Goal: Information Seeking & Learning: Learn about a topic

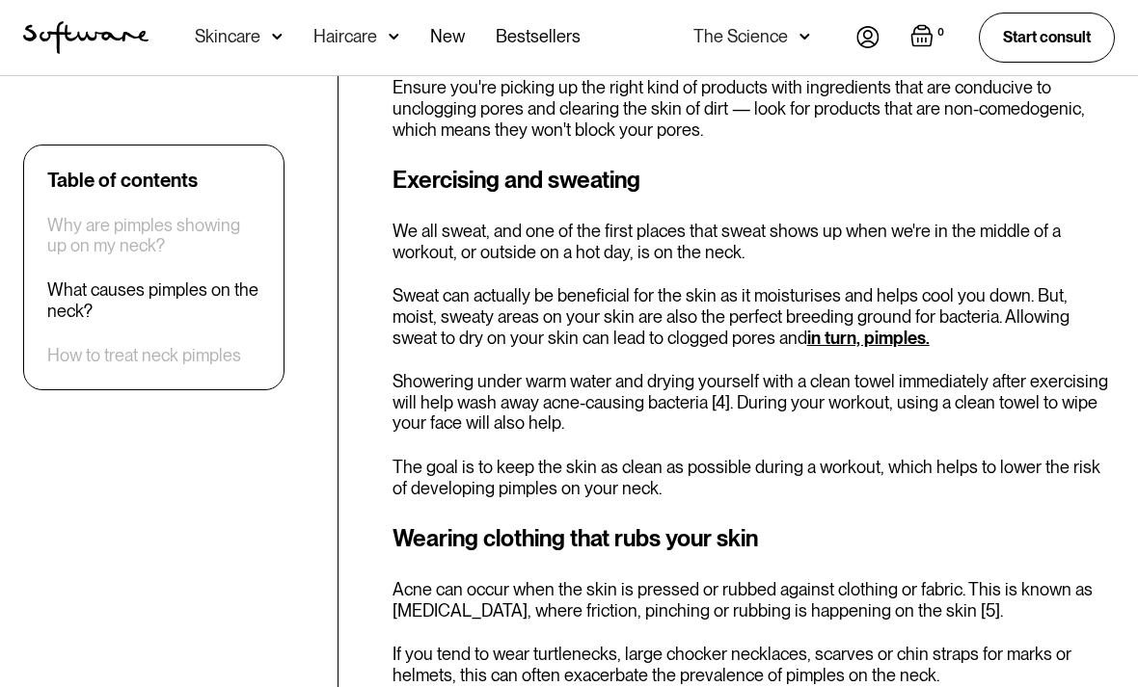
scroll to position [3368, 0]
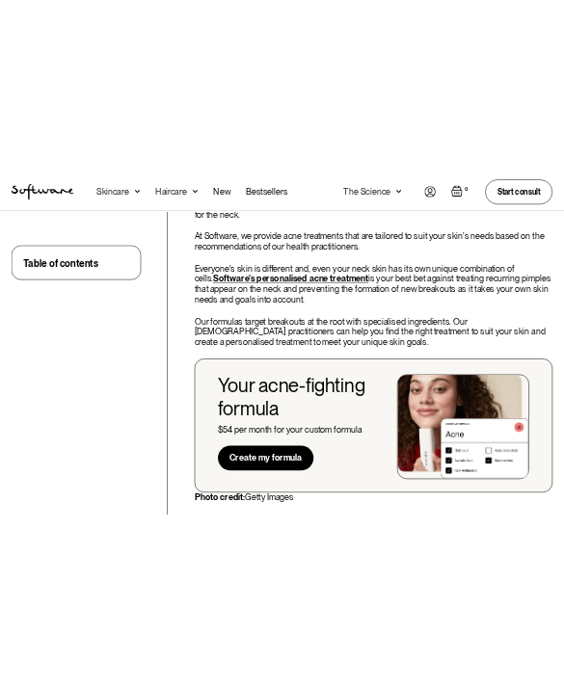
scroll to position [6249, 0]
